Goal: Task Accomplishment & Management: Manage account settings

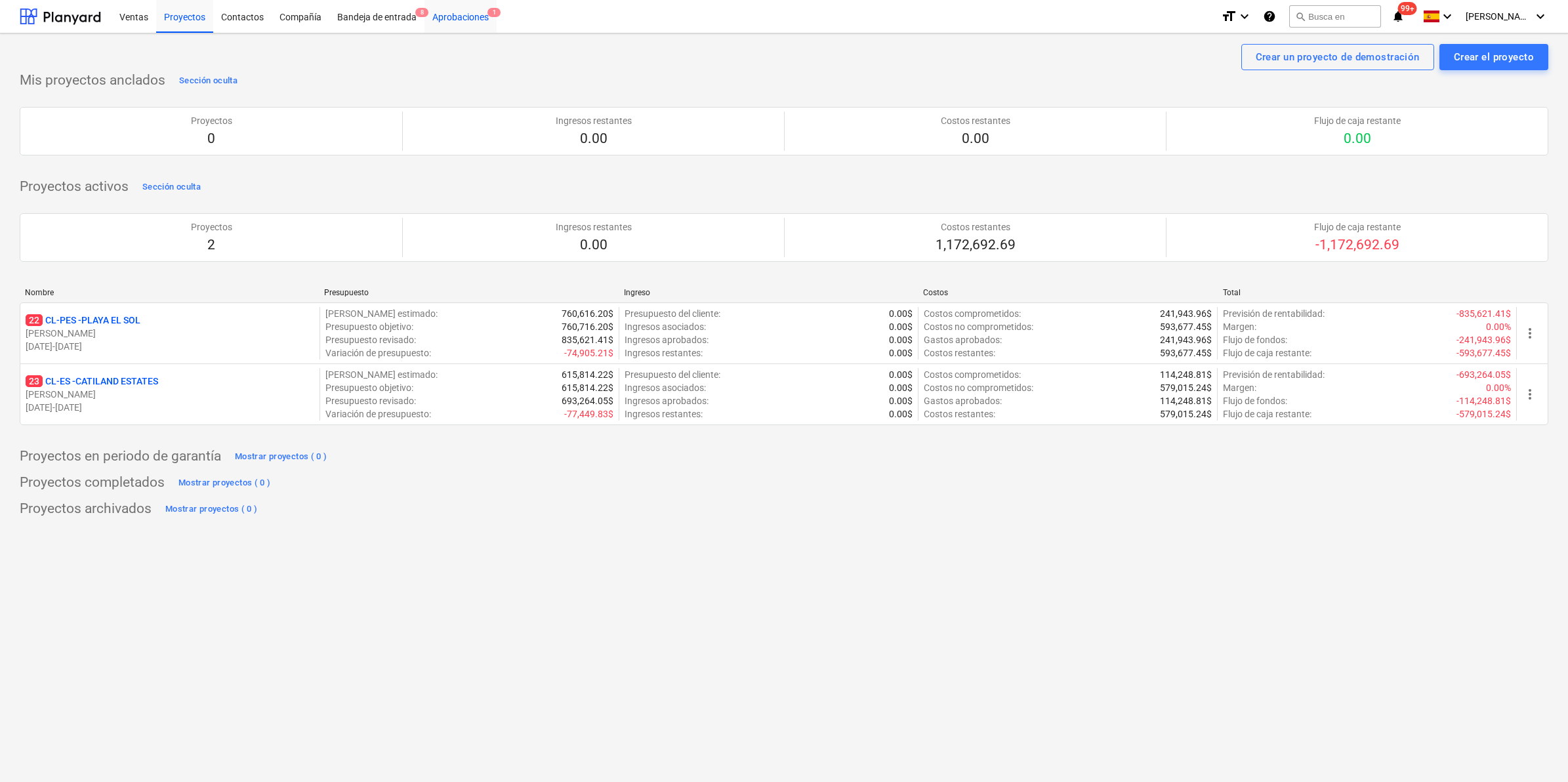
click at [457, 20] on div "Aprobaciones 1" at bounding box center [460, 16] width 72 height 33
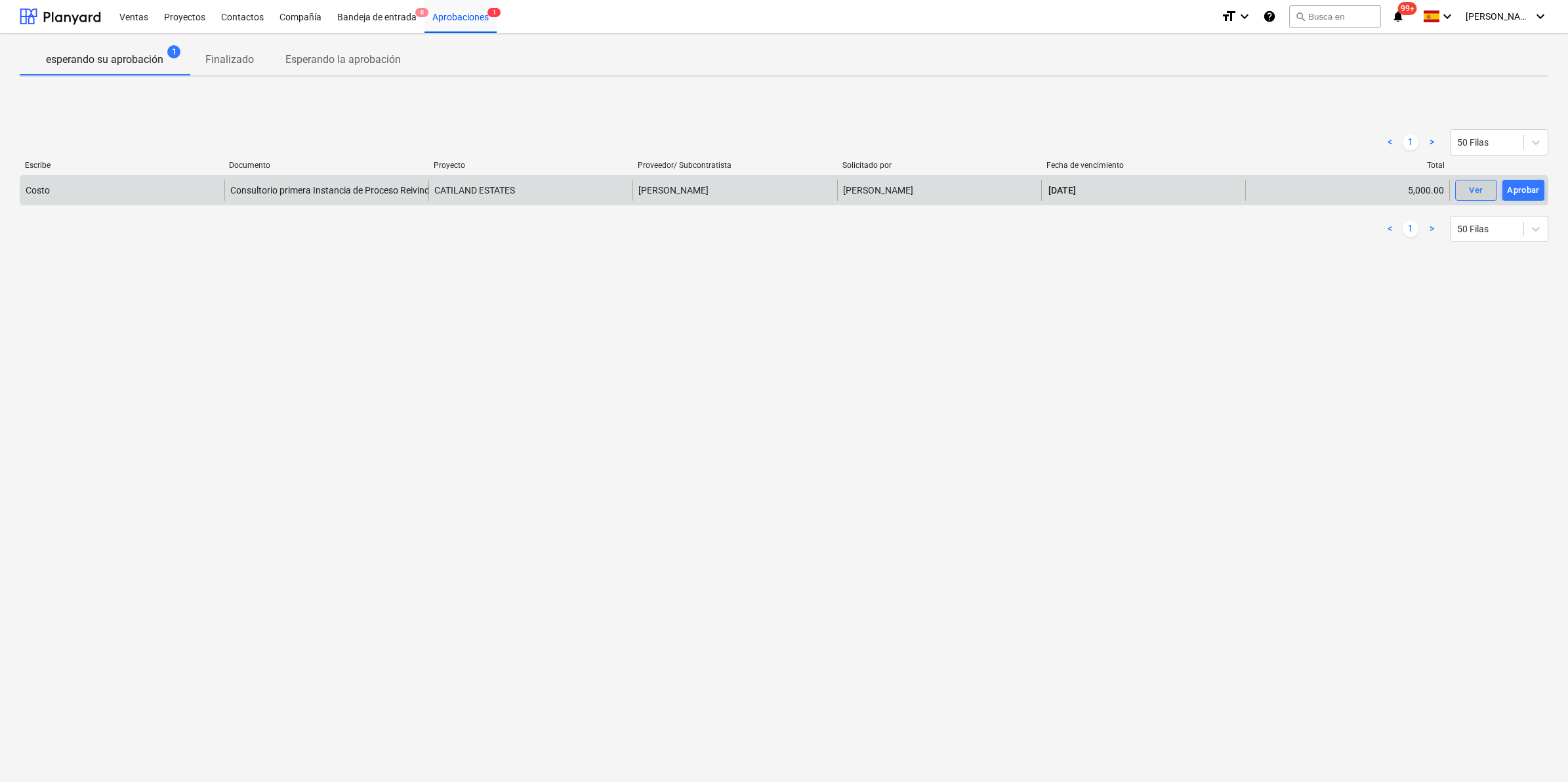
click at [1489, 188] on span "Ver" at bounding box center [1475, 191] width 29 height 15
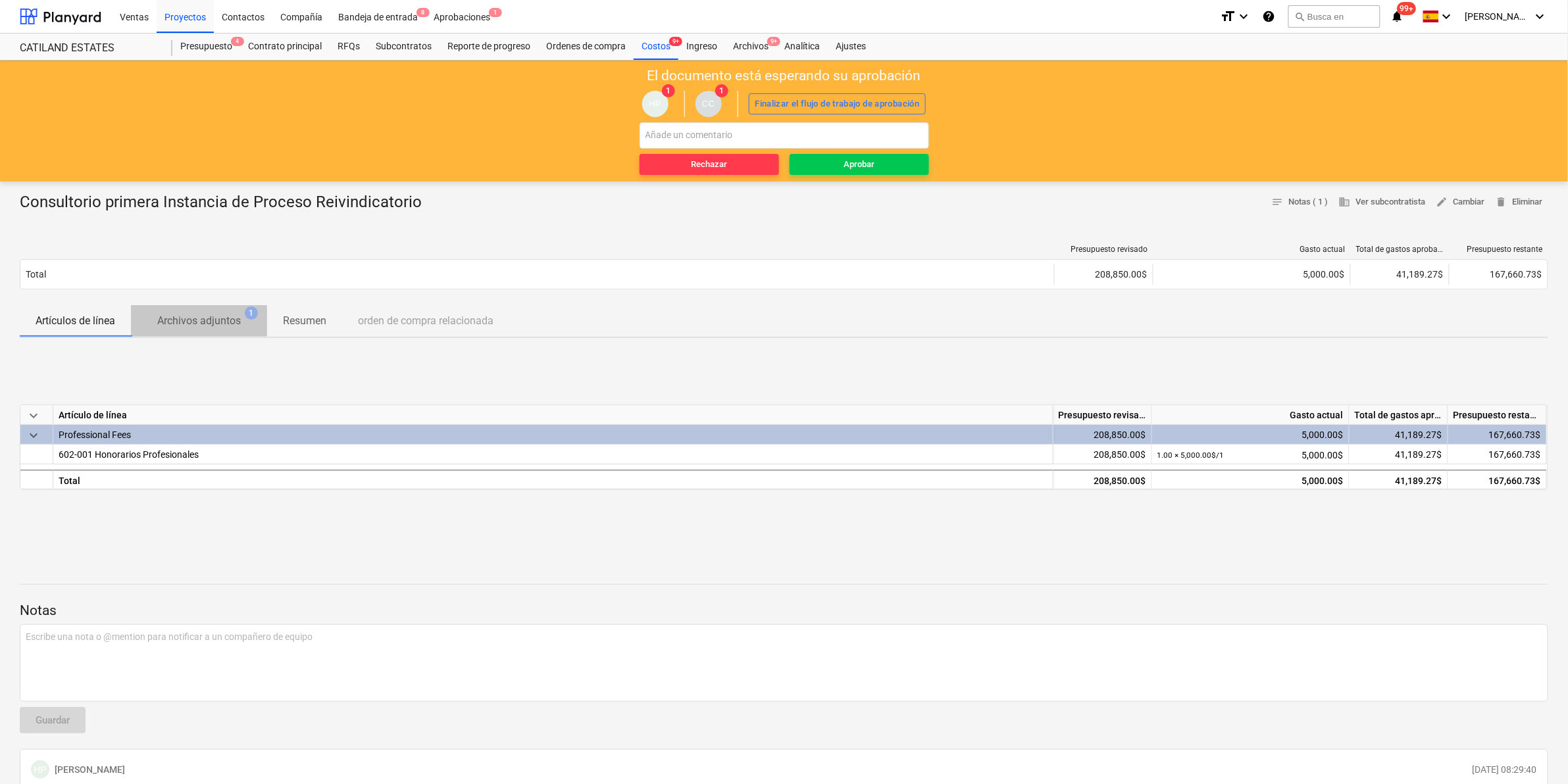
click at [214, 325] on p "Archivos adjuntos" at bounding box center [198, 321] width 83 height 16
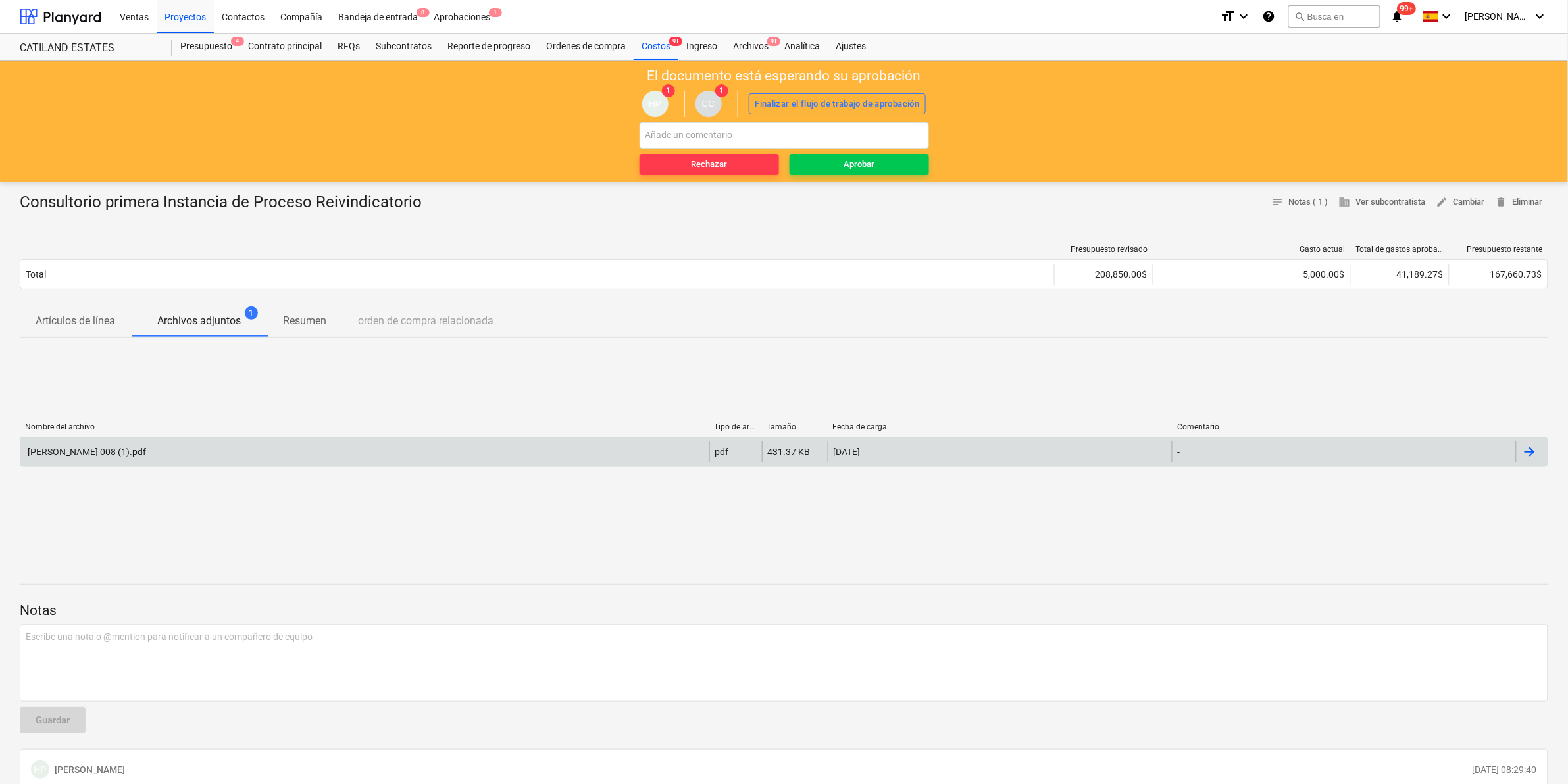
click at [122, 451] on div "[PERSON_NAME] 008 (1).pdf" at bounding box center [85, 452] width 120 height 11
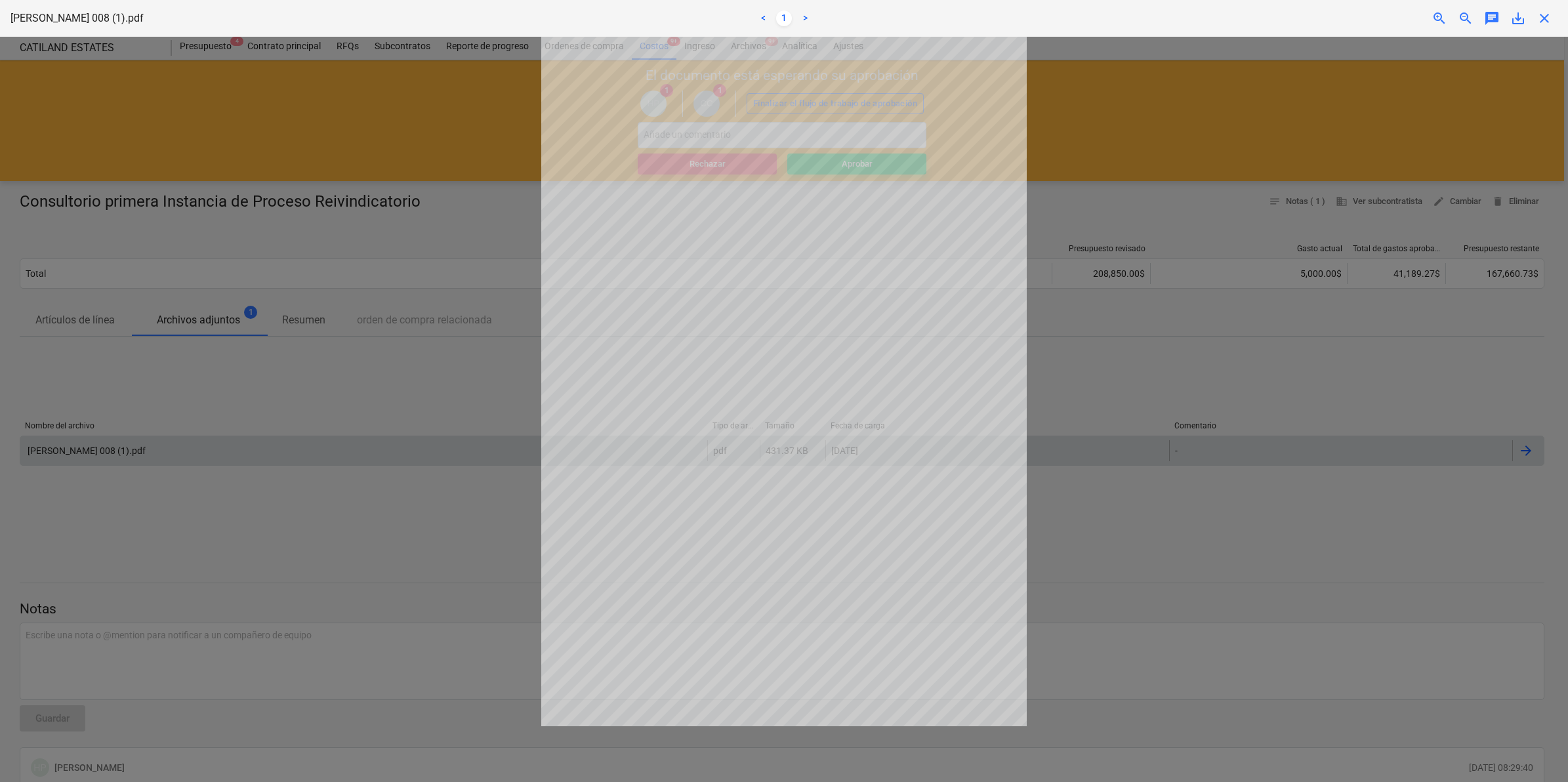
click at [1051, 326] on div at bounding box center [784, 409] width 1568 height 745
click at [1194, 67] on div at bounding box center [784, 409] width 1568 height 745
click at [1549, 14] on span "close" at bounding box center [1544, 19] width 16 height 16
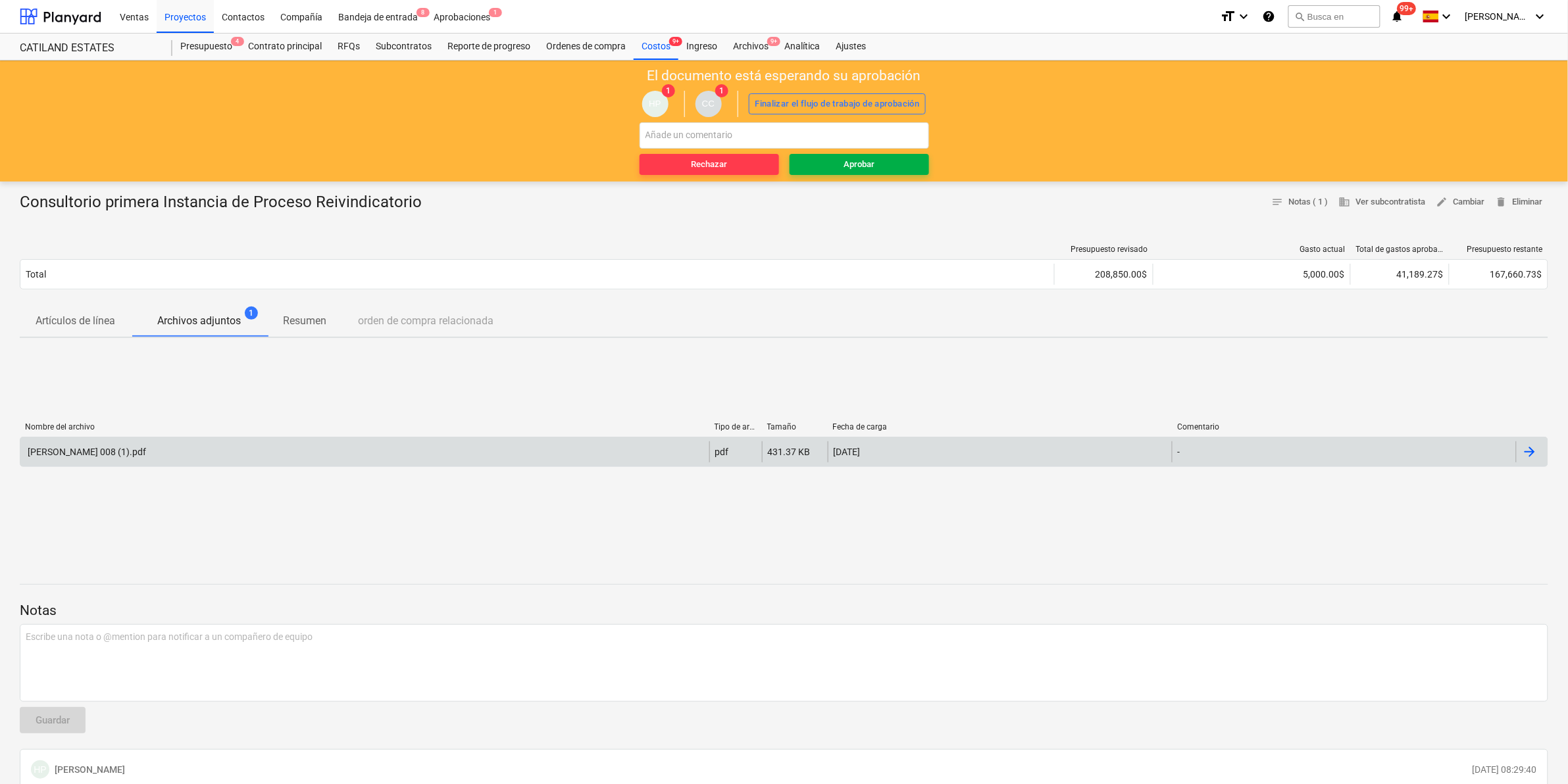
click at [860, 165] on div "Aprobar" at bounding box center [859, 164] width 31 height 15
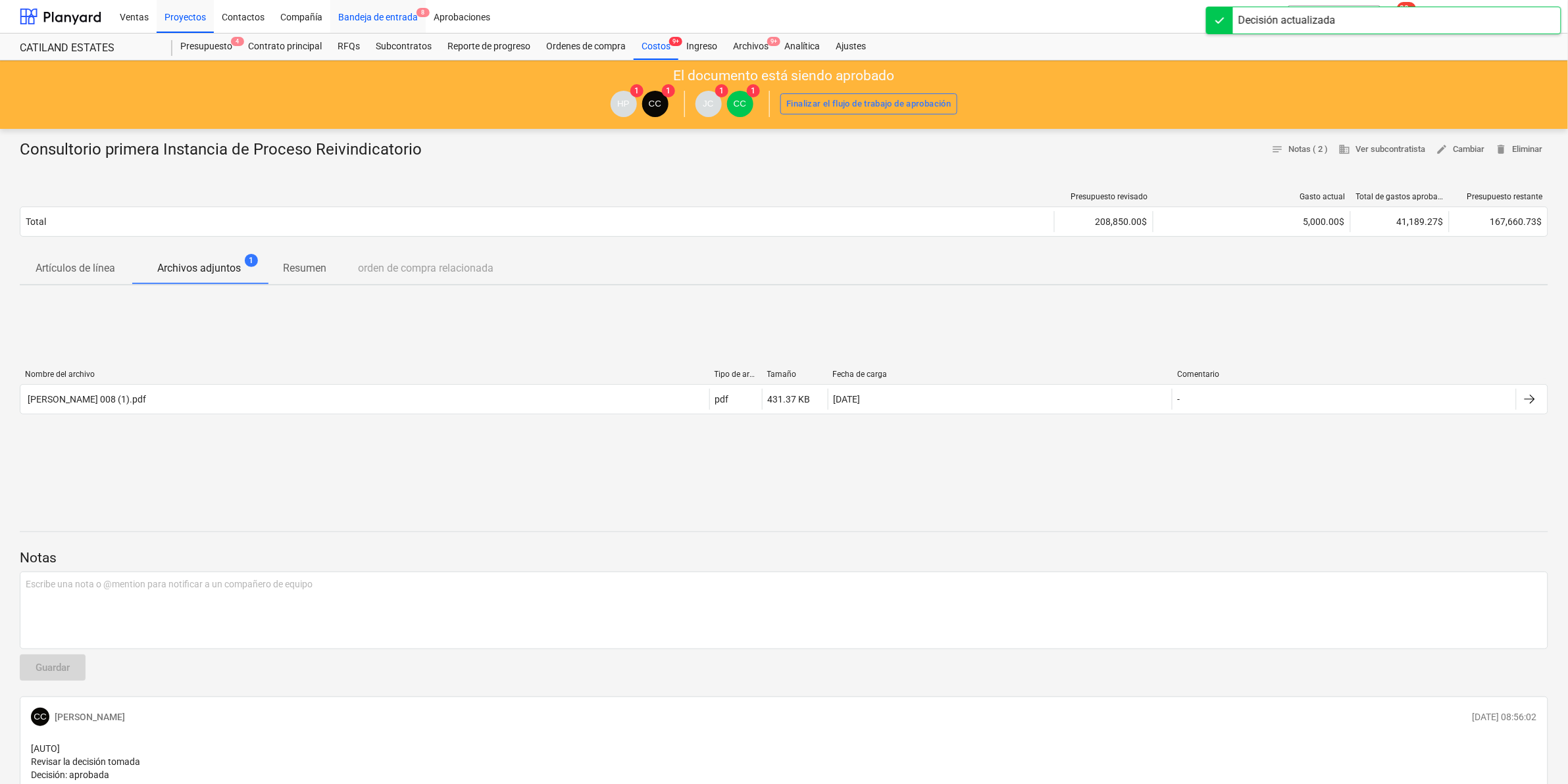
click at [367, 19] on div "Bandeja de entrada 8" at bounding box center [378, 16] width 95 height 33
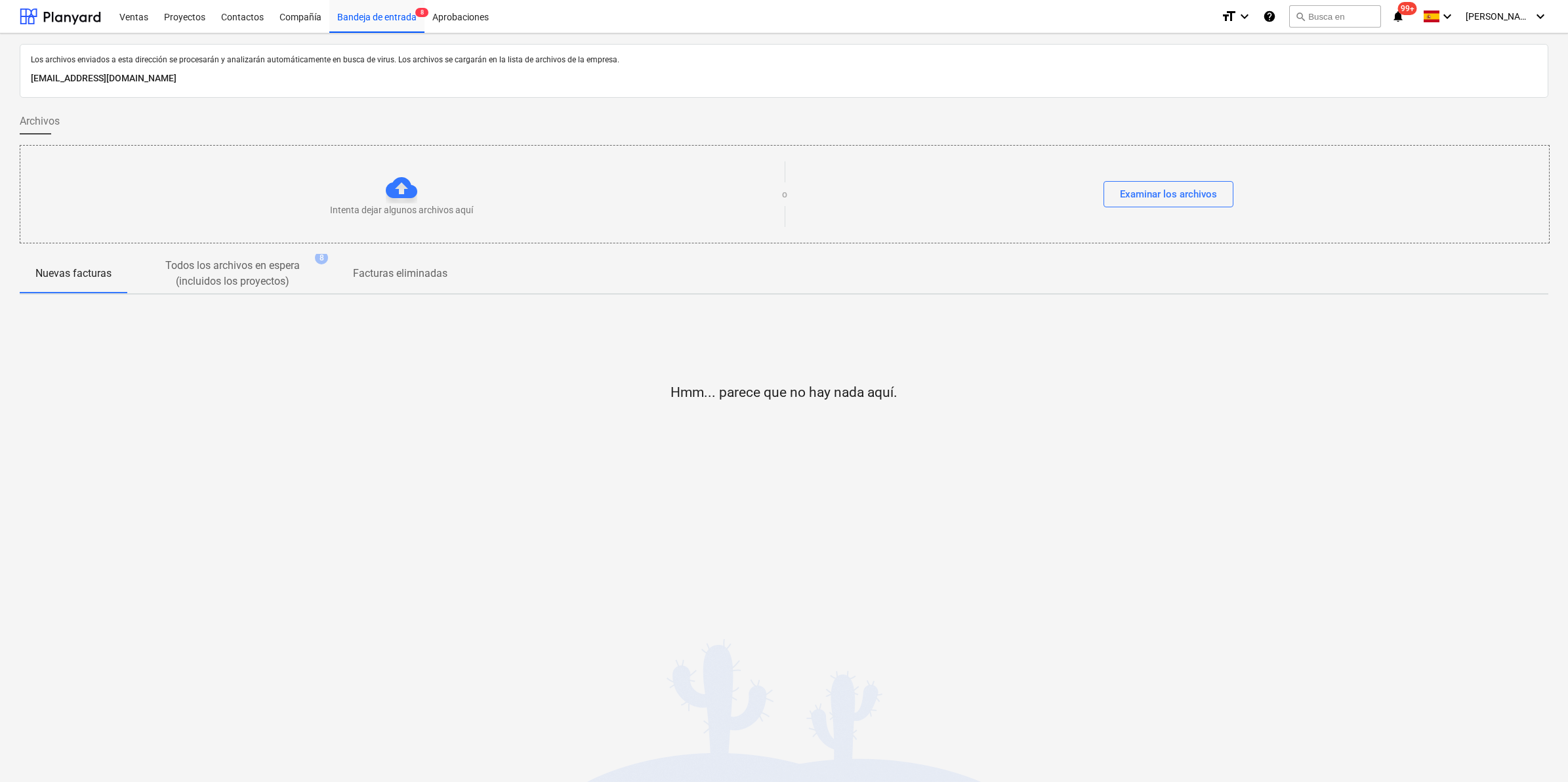
click at [1553, 12] on div "Ventas Proyectos Contactos Compañía Bandeja de entrada 8 Aprobaciones format_si…" at bounding box center [784, 17] width 1568 height 33
click at [1541, 15] on icon "keyboard_arrow_down" at bounding box center [1540, 17] width 16 height 16
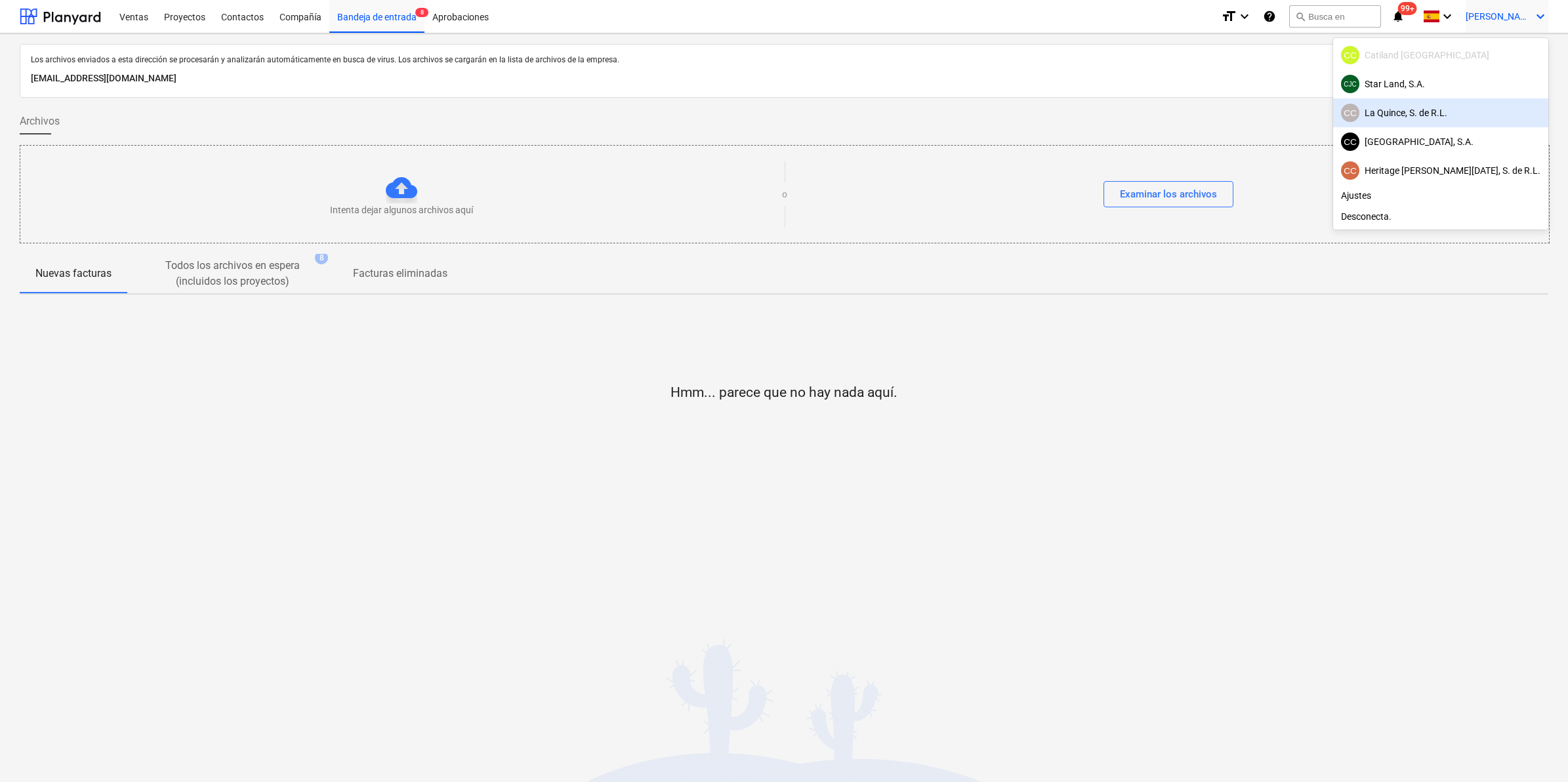
click at [1440, 105] on div "CC La Quince, S. de R.L." at bounding box center [1441, 113] width 200 height 19
